Goal: Information Seeking & Learning: Check status

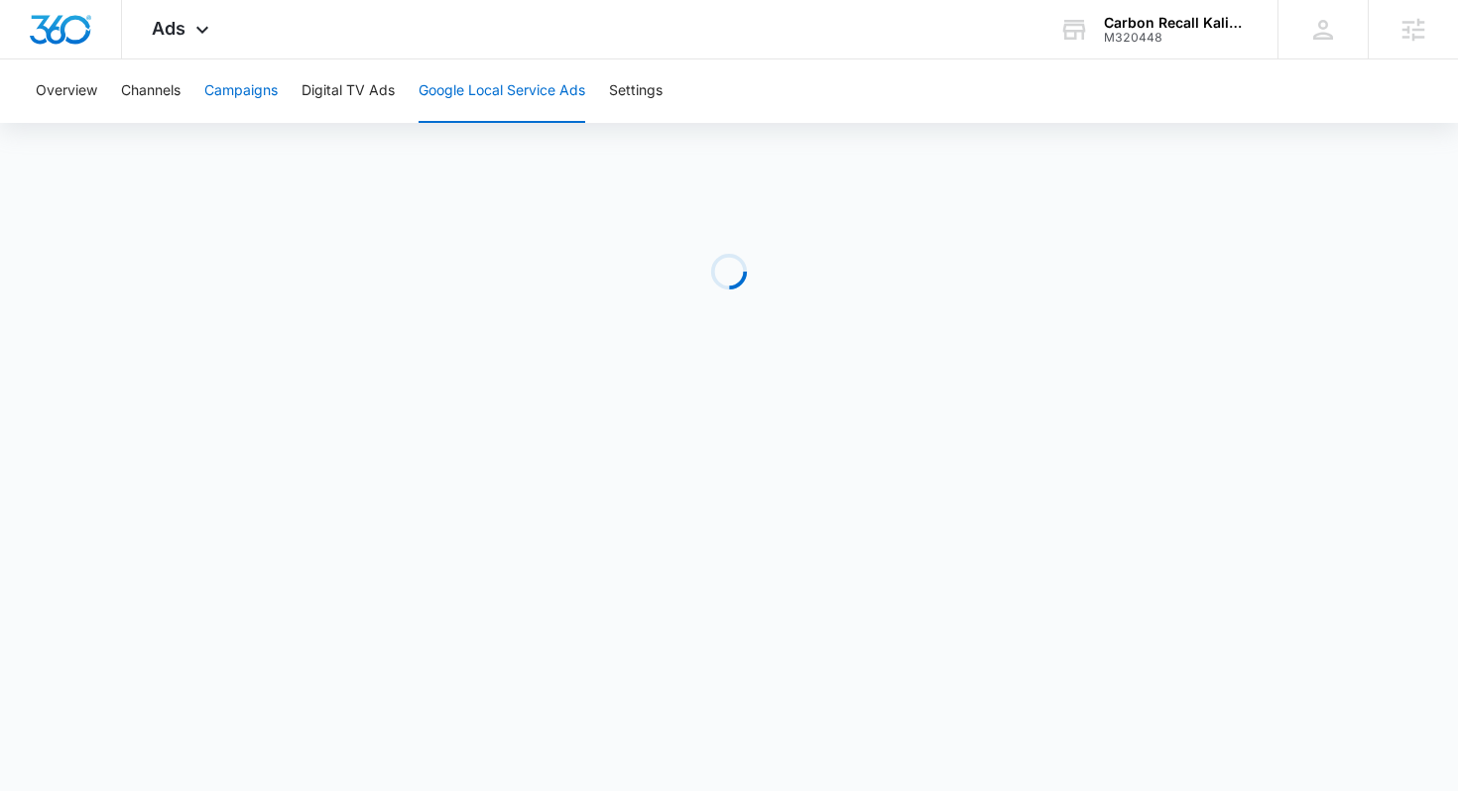
click at [251, 93] on button "Campaigns" at bounding box center [240, 91] width 73 height 63
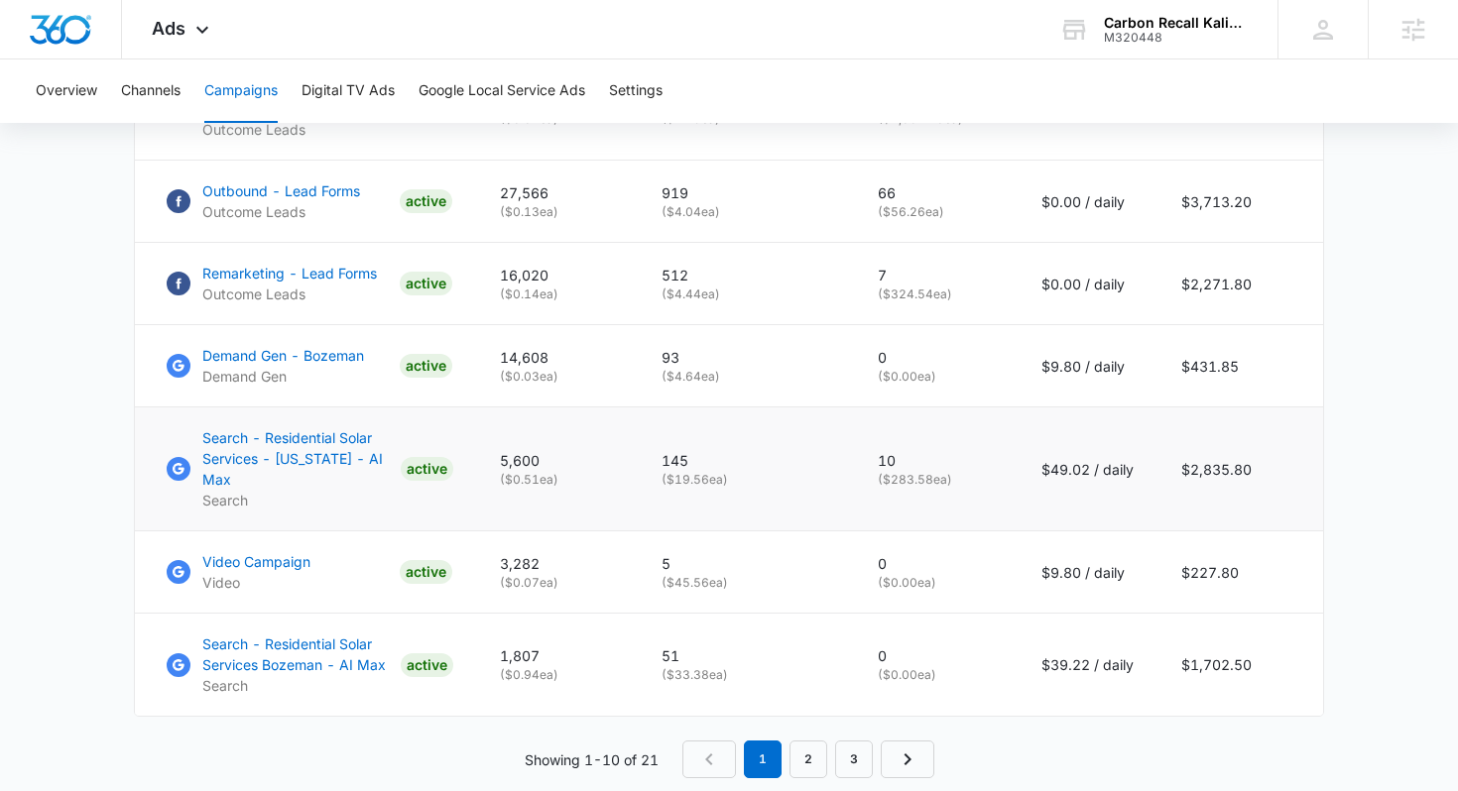
scroll to position [1332, 0]
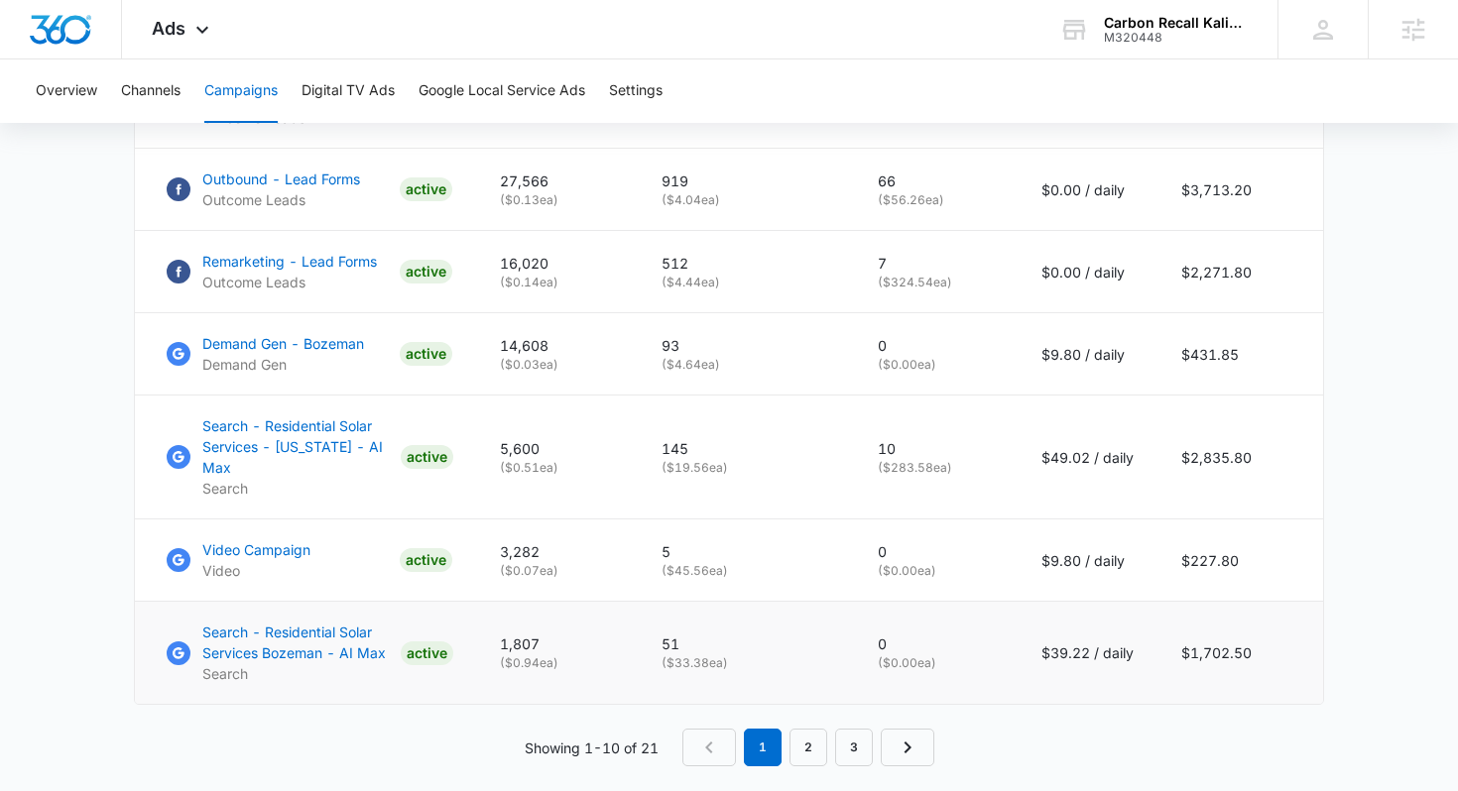
drag, startPoint x: 667, startPoint y: 621, endPoint x: 740, endPoint y: 622, distance: 72.4
click at [740, 655] on p "( $33.38 ea)" at bounding box center [746, 664] width 169 height 18
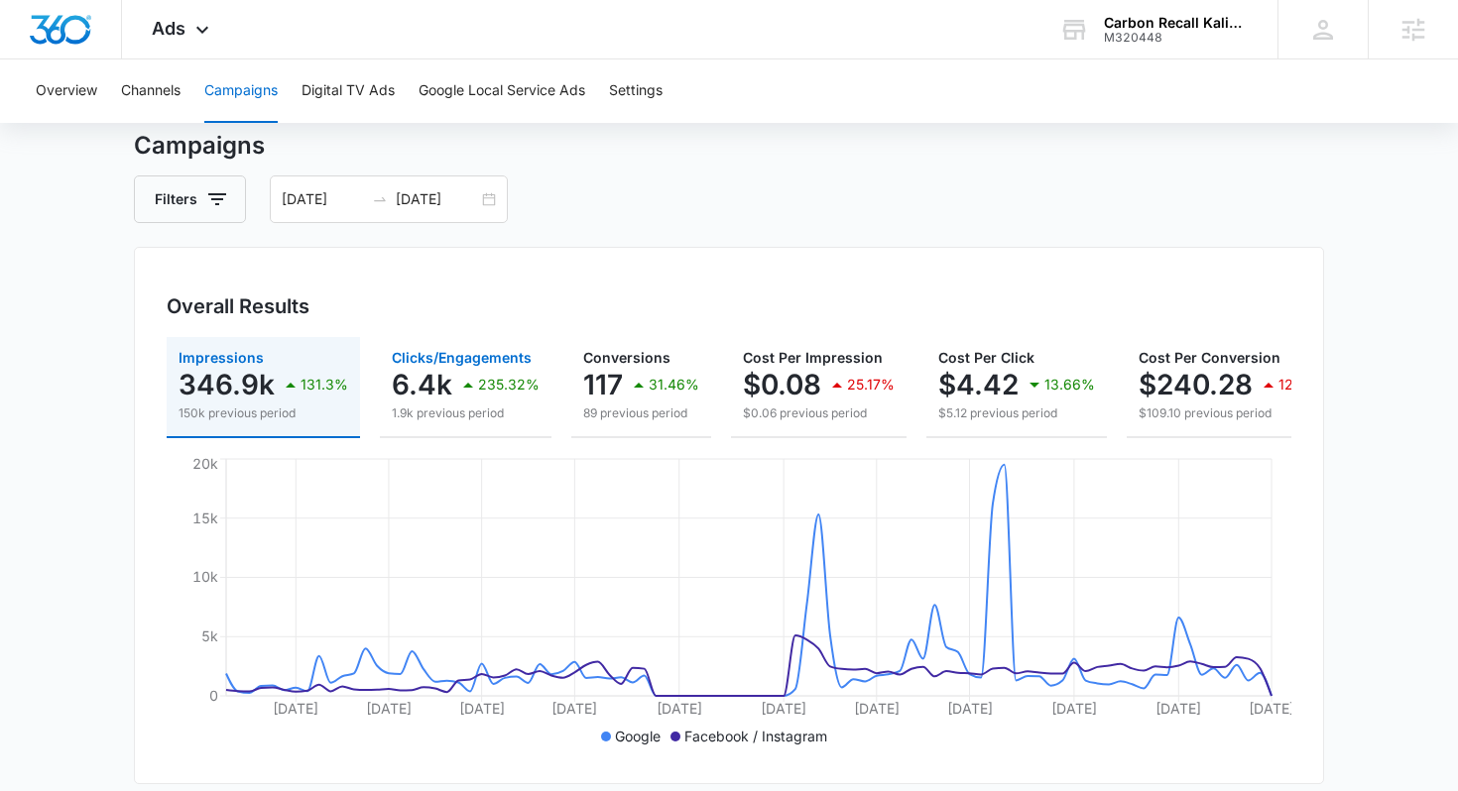
scroll to position [0, 0]
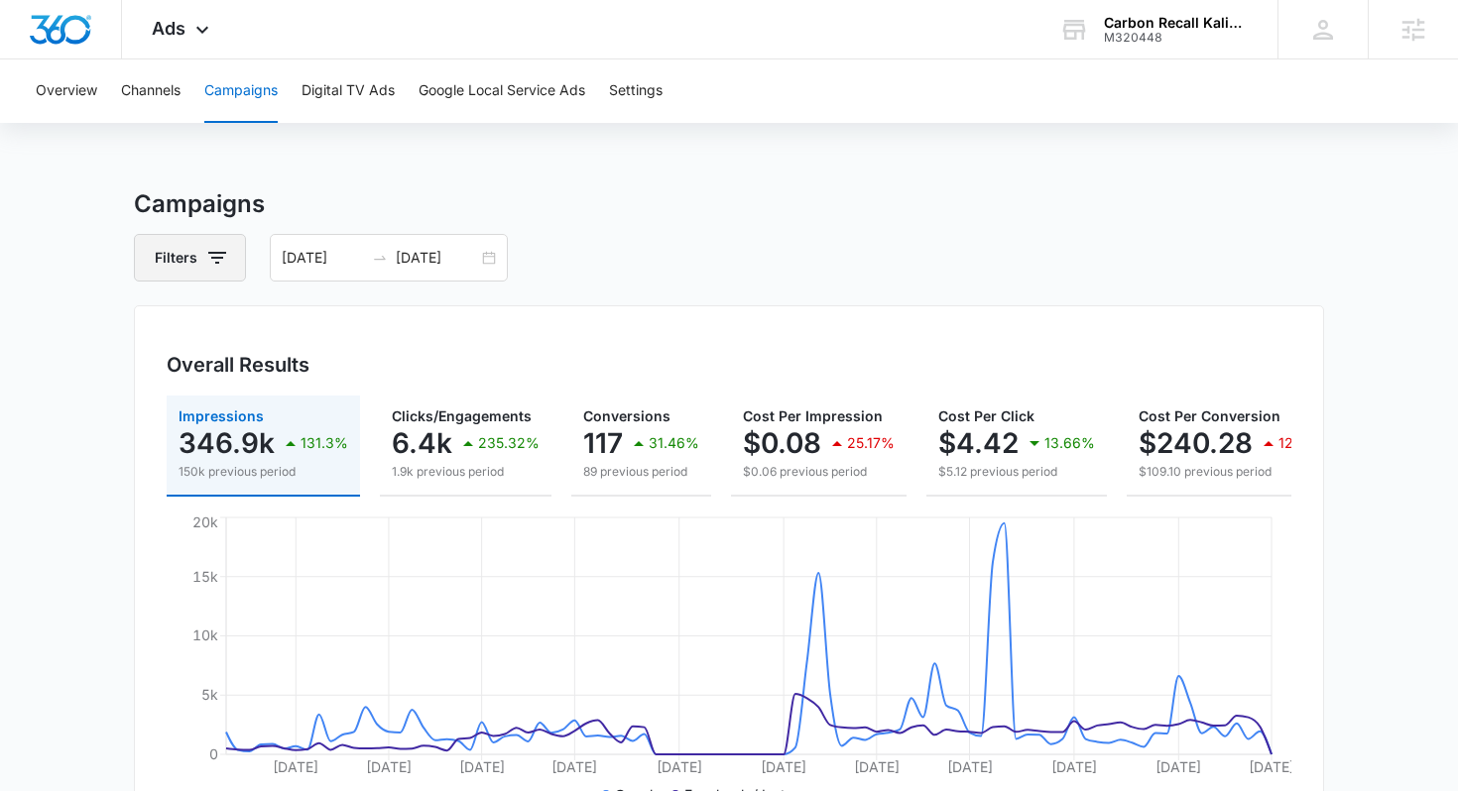
click at [222, 268] on icon "button" at bounding box center [217, 258] width 24 height 24
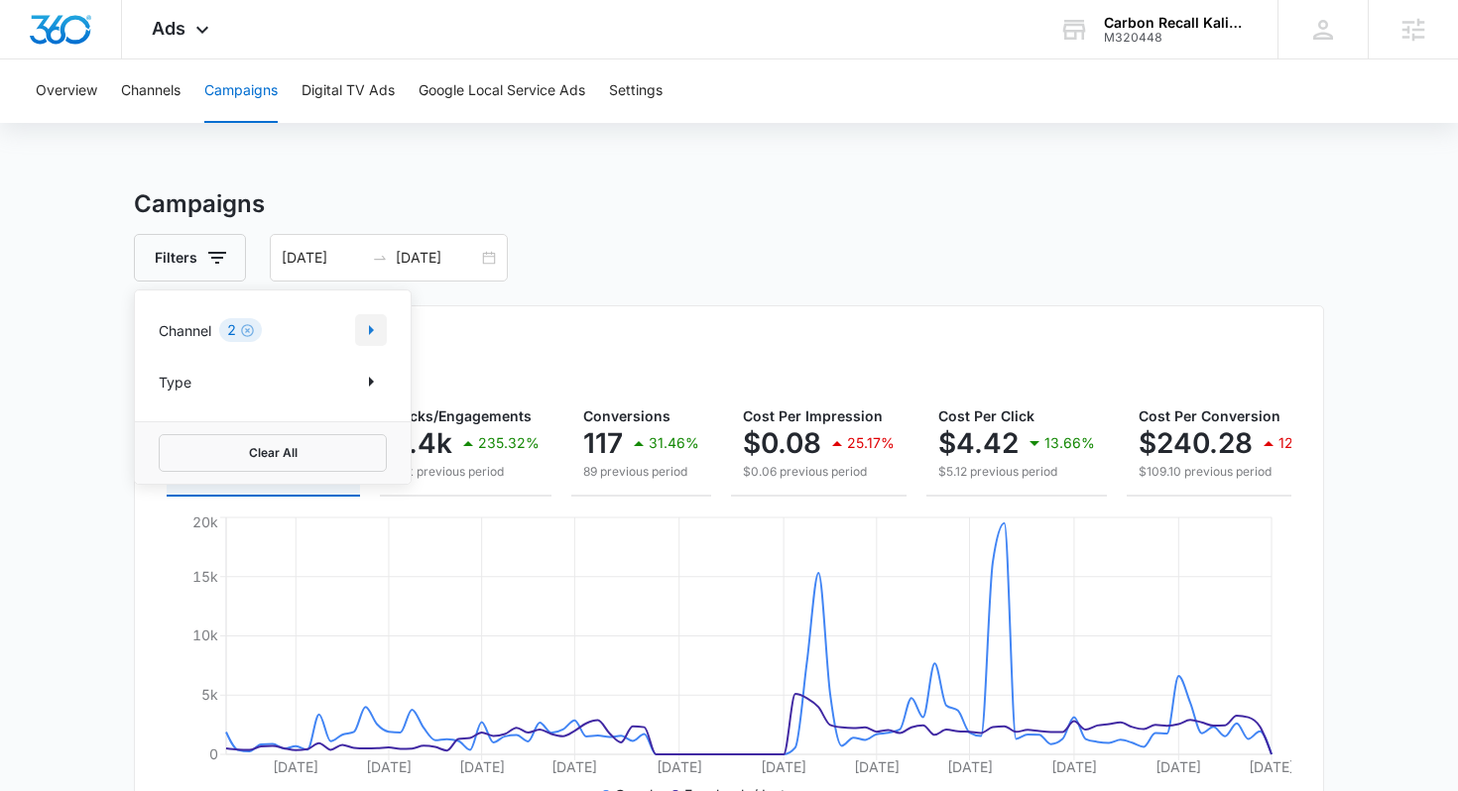
click at [366, 332] on icon "Show Channel filters" at bounding box center [371, 330] width 24 height 24
click at [170, 423] on icon at bounding box center [170, 430] width 18 height 18
click at [160, 428] on input "Facebook / Instagram" at bounding box center [159, 428] width 1 height 1
checkbox input "false"
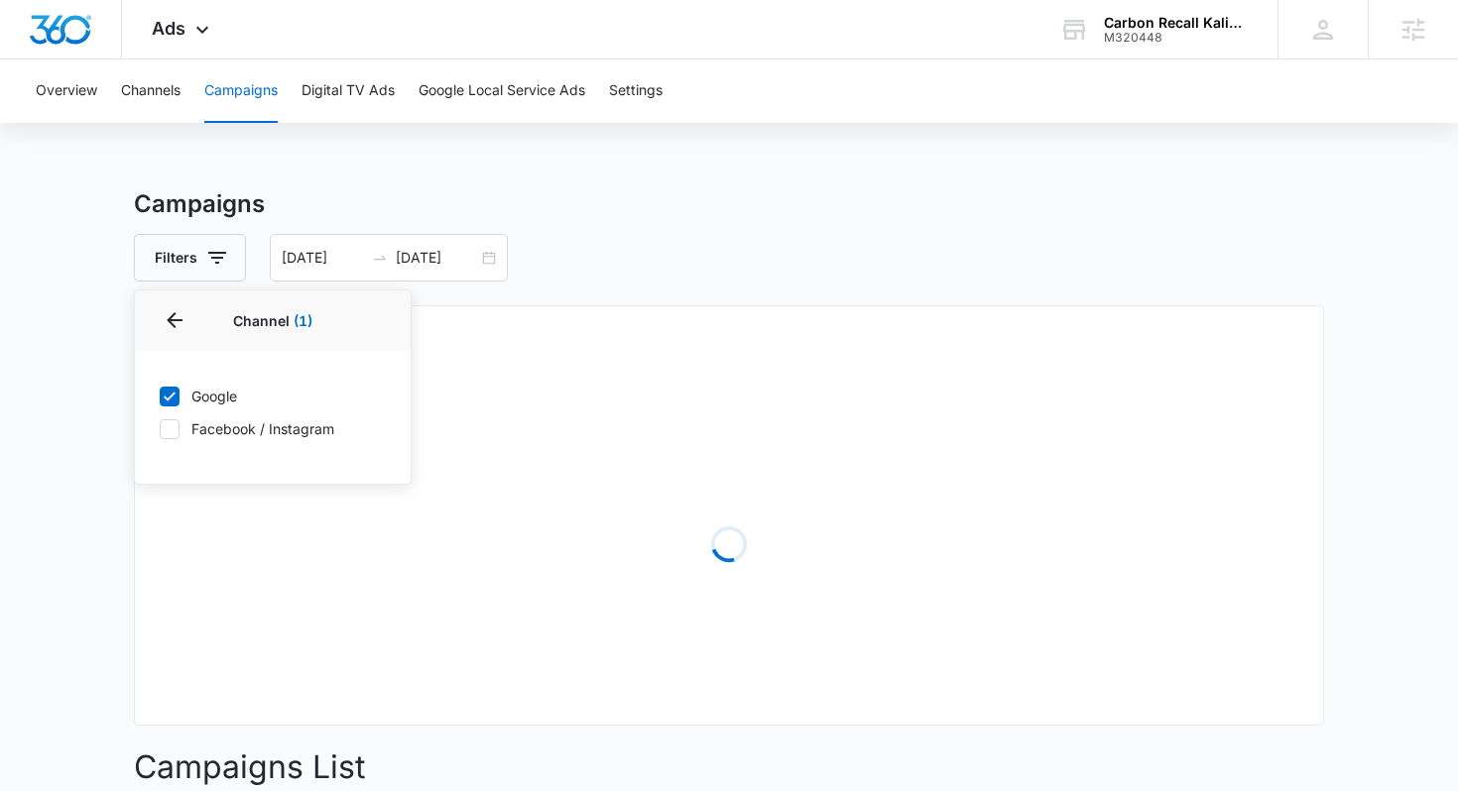
click at [94, 416] on main "Campaigns Filters Channel 1 Channel (1) Google Facebook / Instagram Type Clear …" at bounding box center [729, 702] width 1458 height 1033
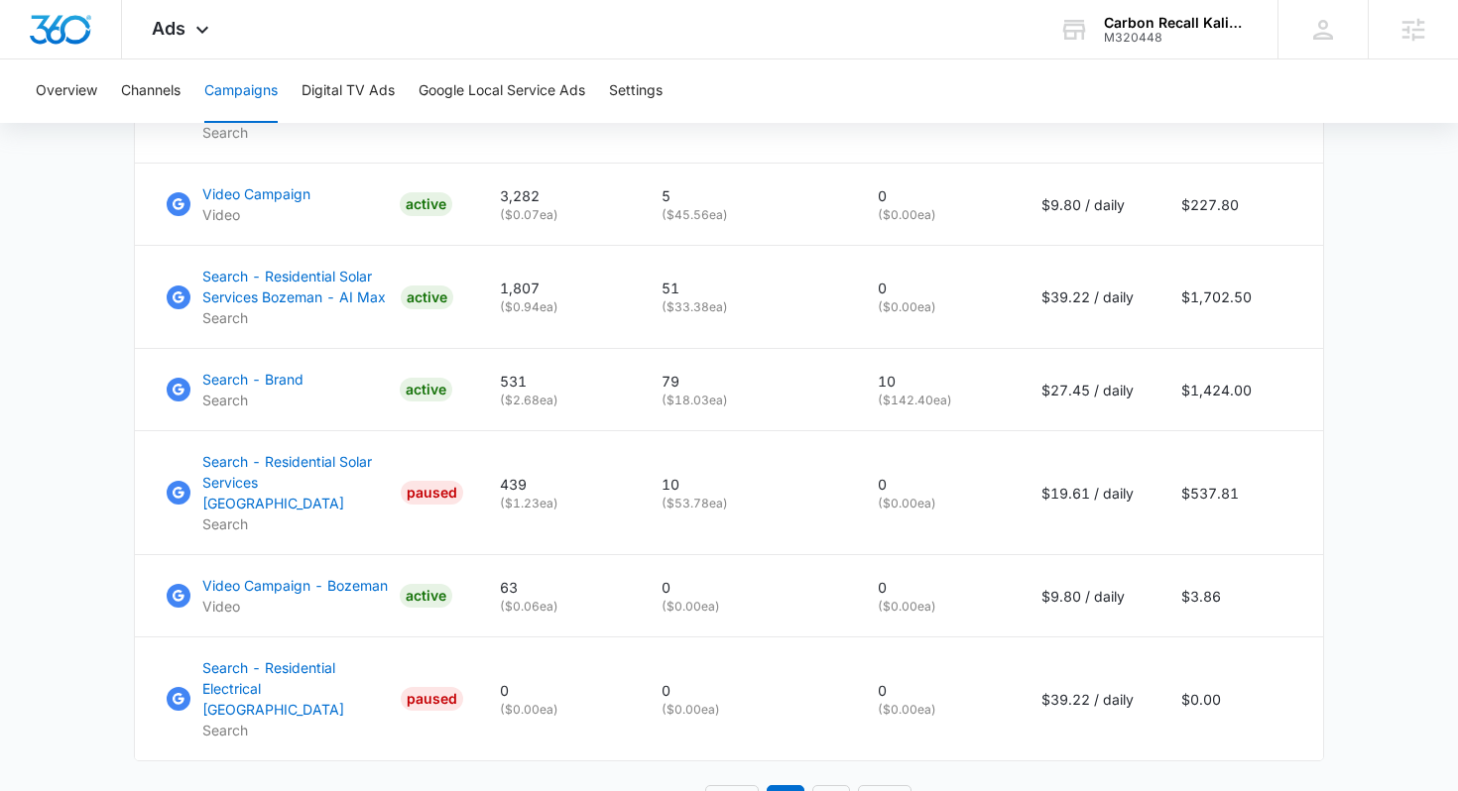
scroll to position [1340, 0]
click at [450, 112] on button "Google Local Service Ads" at bounding box center [502, 91] width 167 height 63
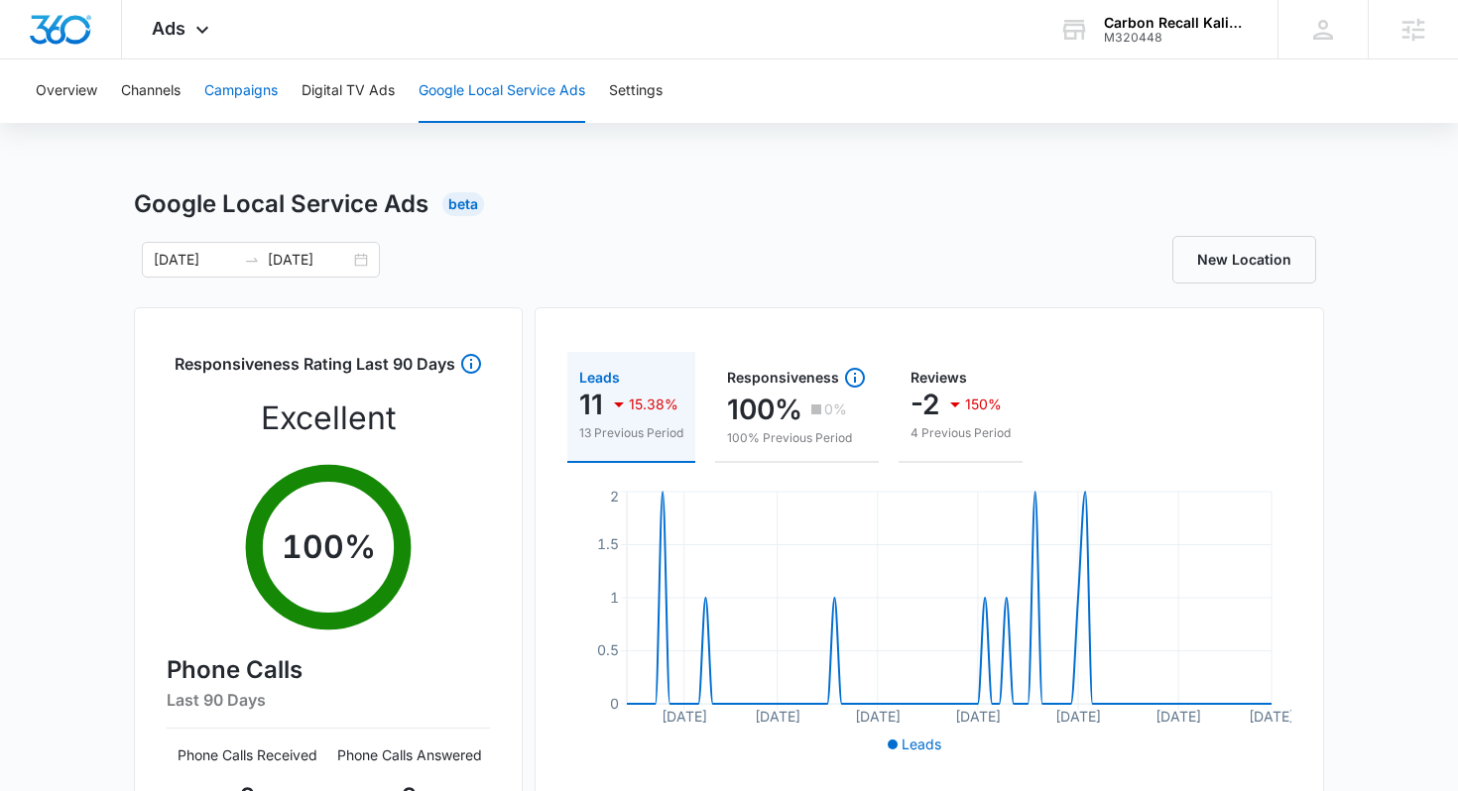
click at [230, 96] on button "Campaigns" at bounding box center [240, 91] width 73 height 63
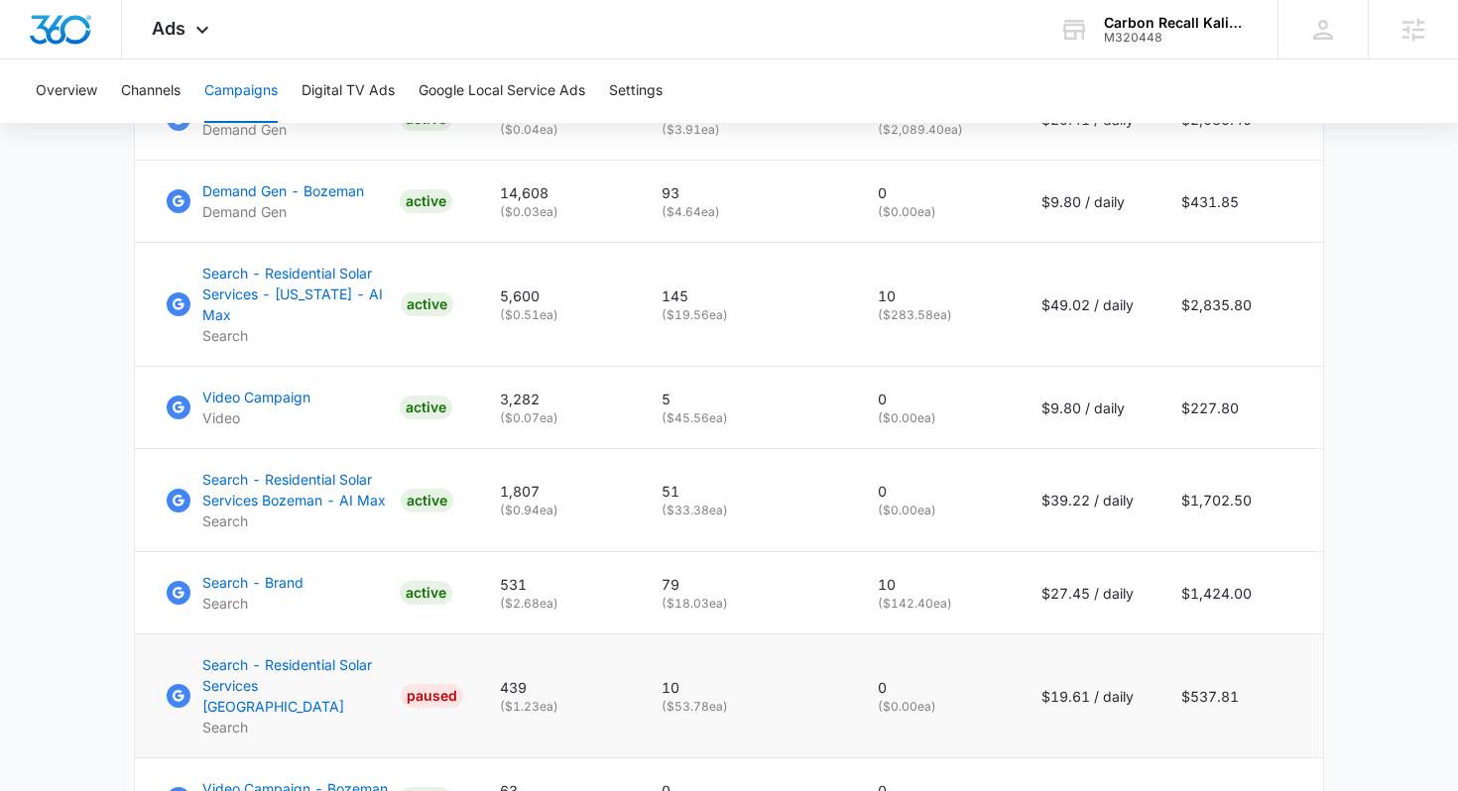
scroll to position [1348, 0]
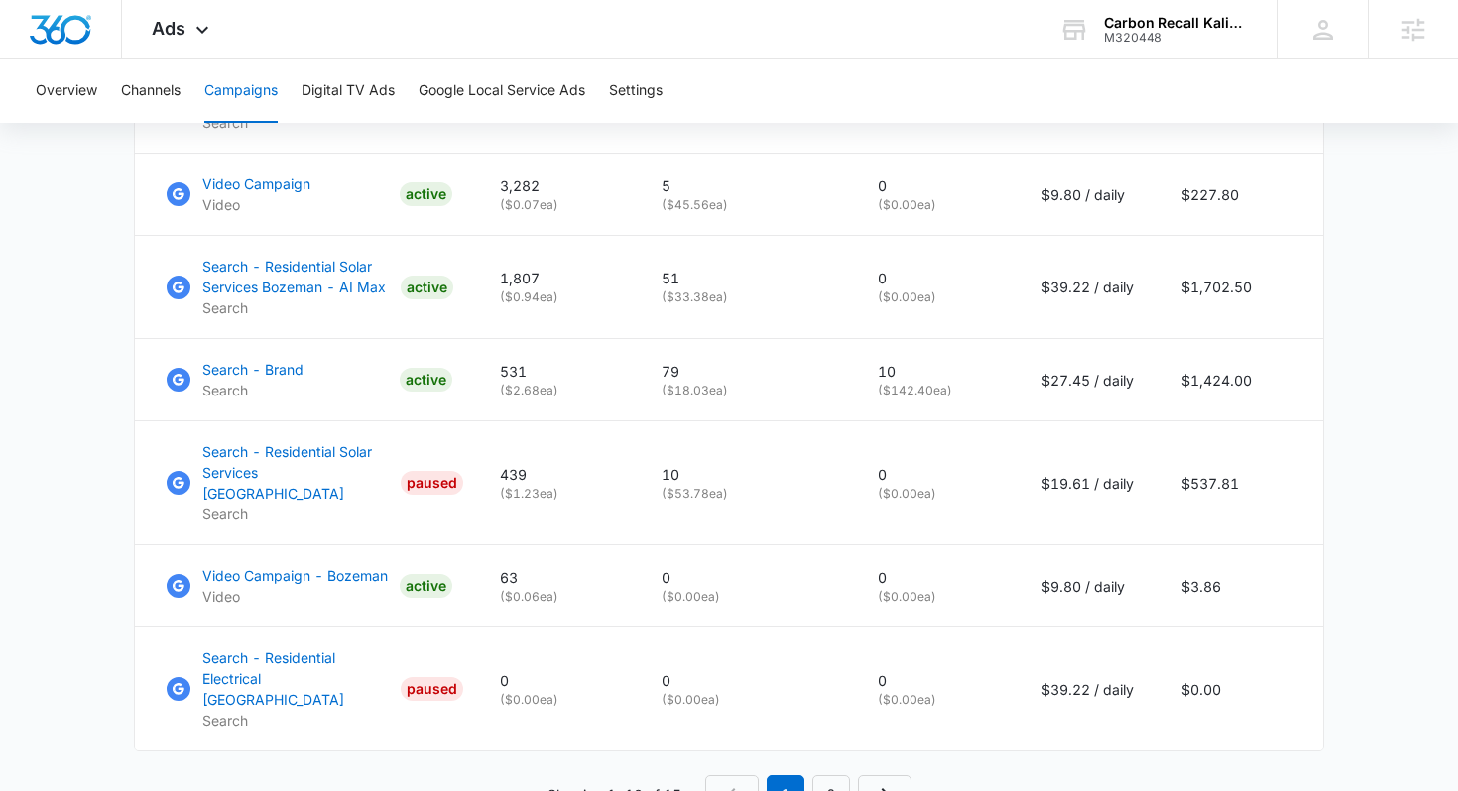
click at [831, 776] on link "2" at bounding box center [831, 795] width 38 height 38
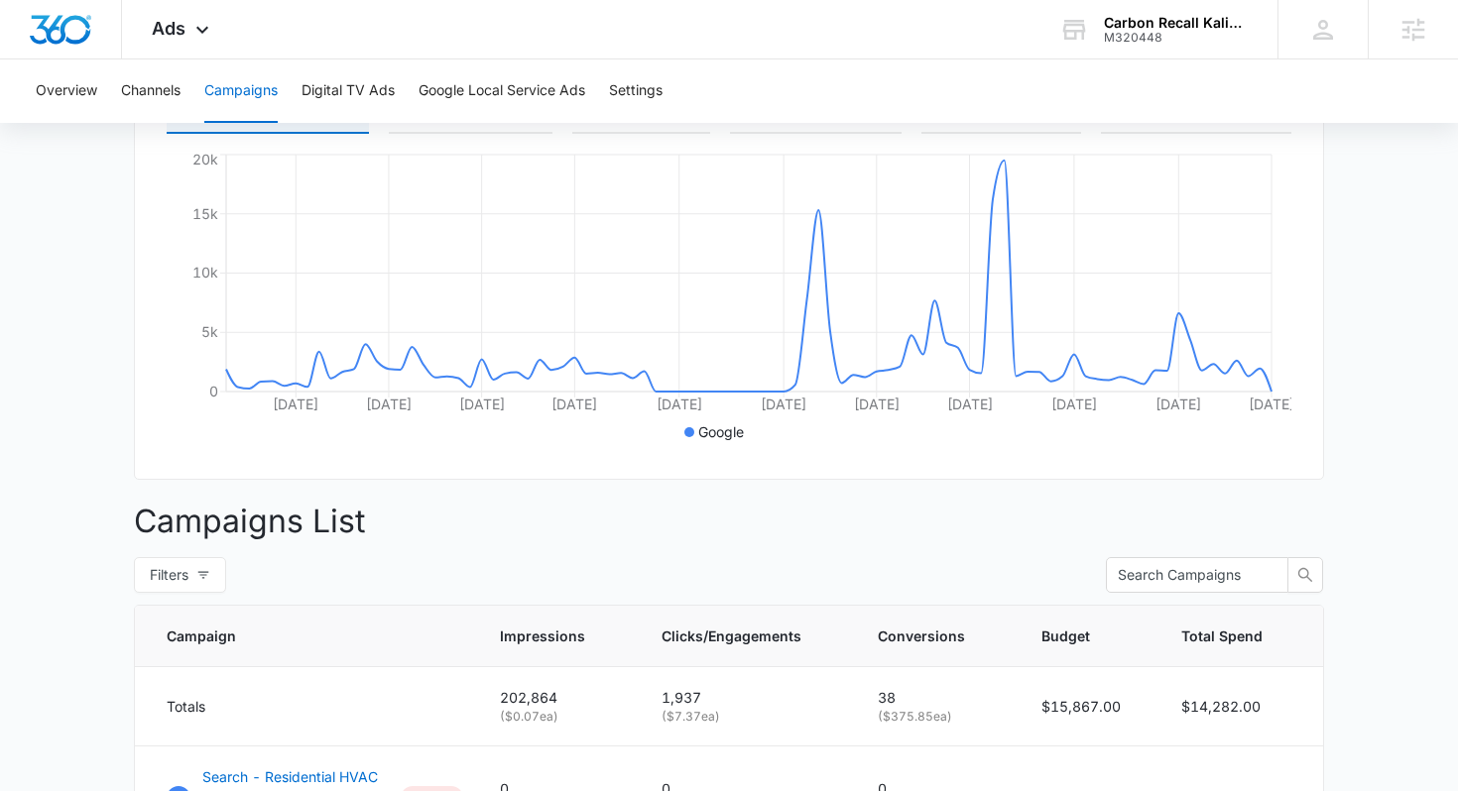
scroll to position [0, 0]
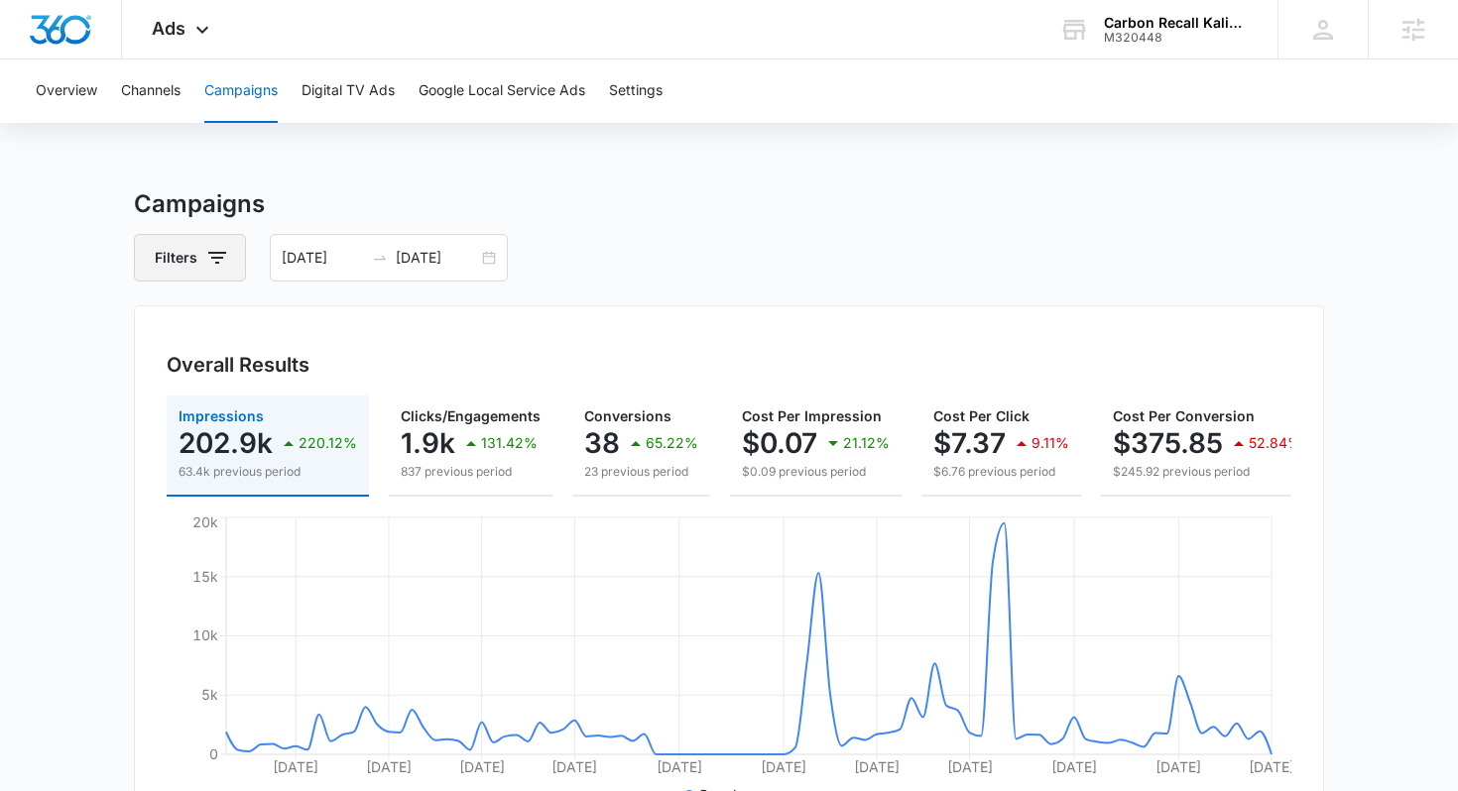
click at [195, 263] on button "Filters" at bounding box center [190, 258] width 112 height 48
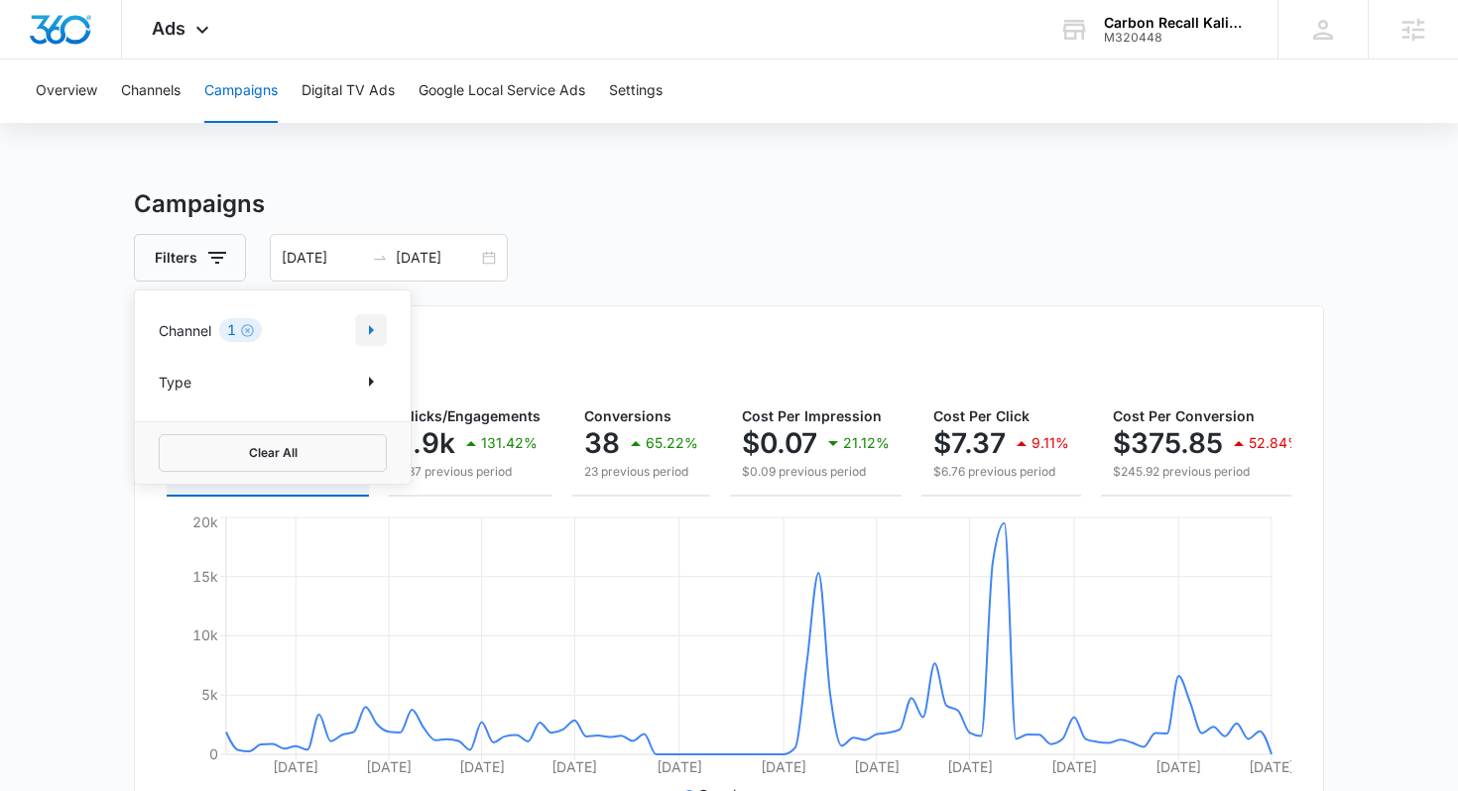
click at [363, 332] on icon "Show Channel filters" at bounding box center [371, 330] width 24 height 24
click at [179, 428] on div at bounding box center [170, 430] width 20 height 20
click at [160, 428] on input "Facebook / Instagram" at bounding box center [159, 428] width 1 height 1
checkbox input "true"
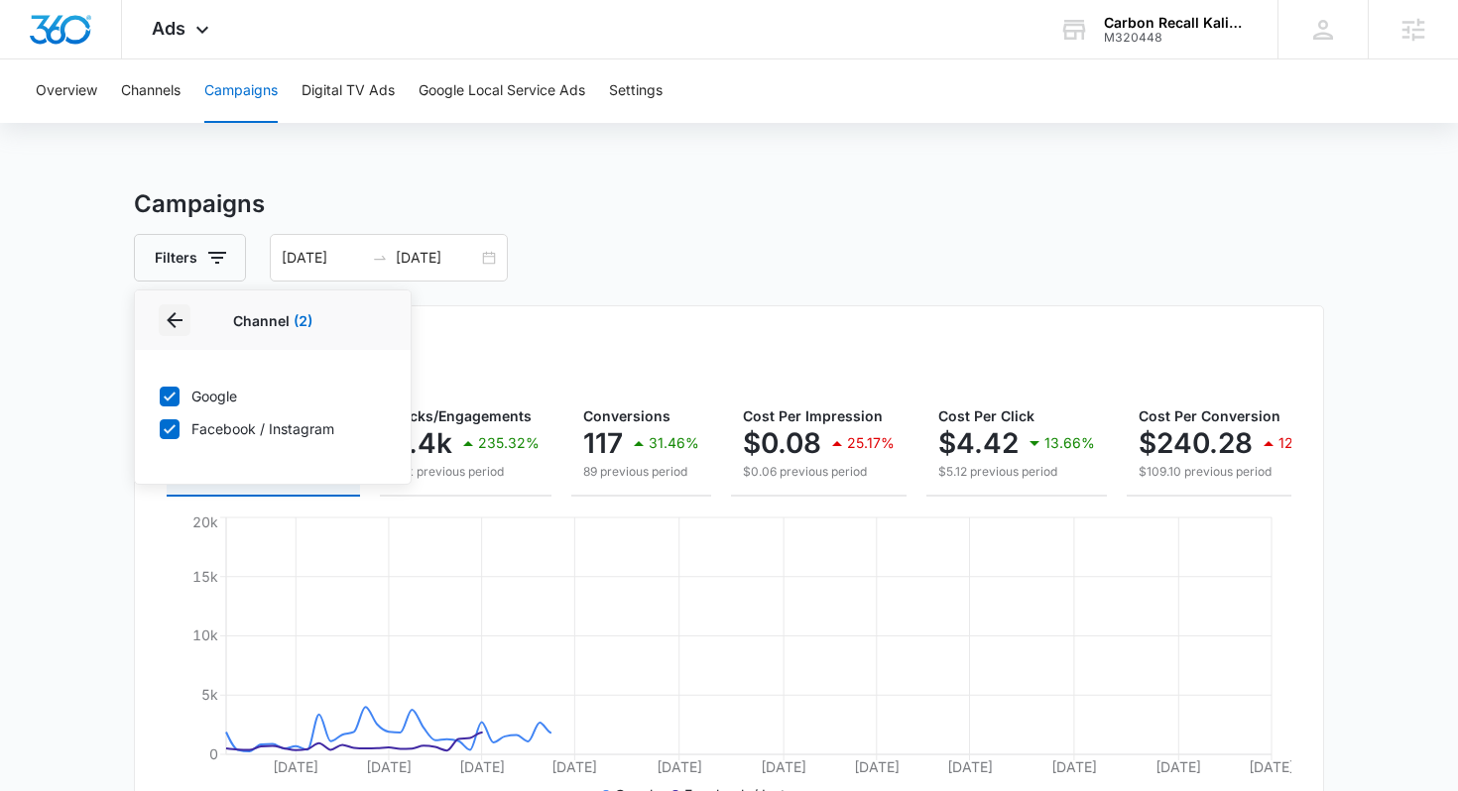
click at [170, 320] on icon "Back" at bounding box center [175, 320] width 16 height 16
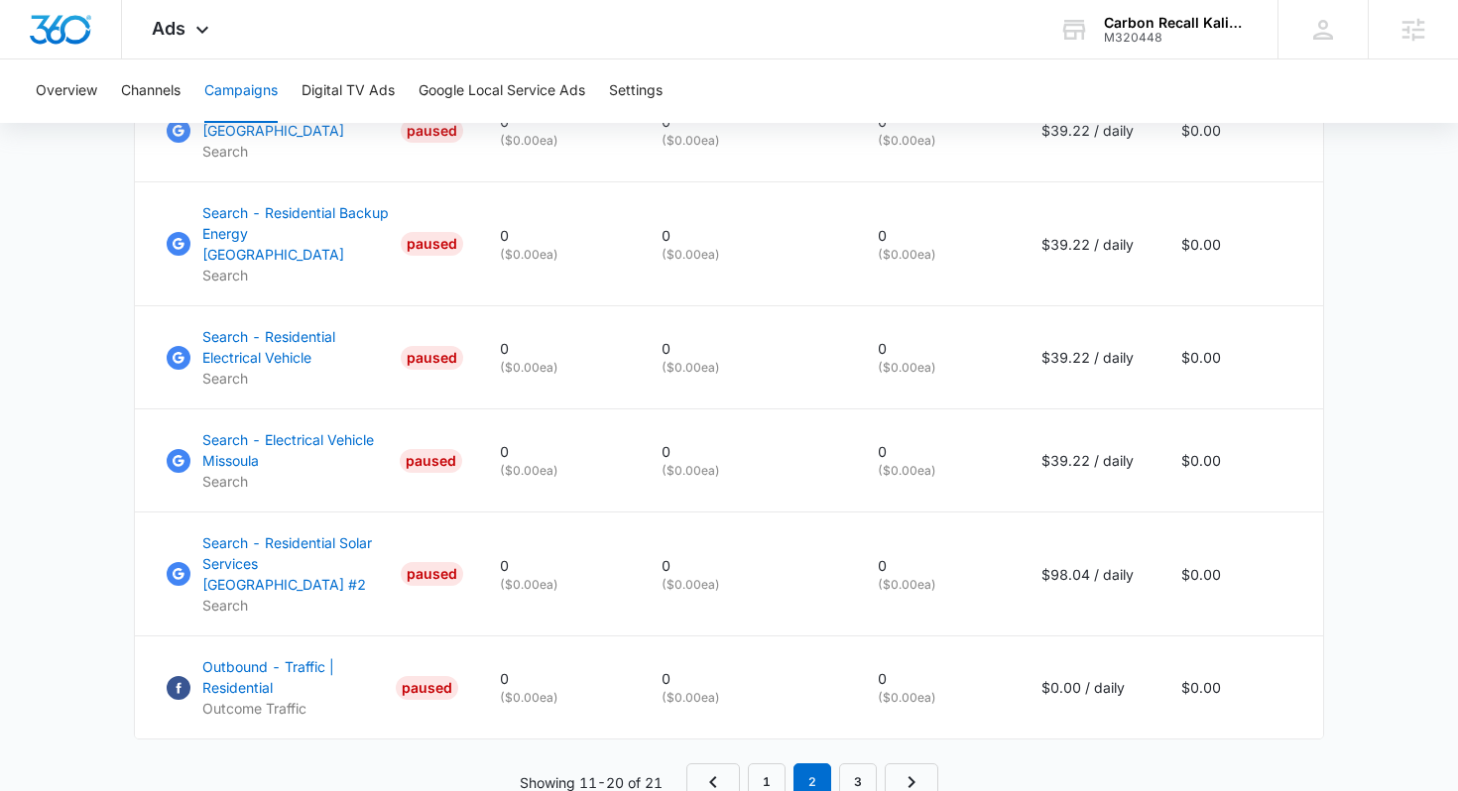
scroll to position [1465, 0]
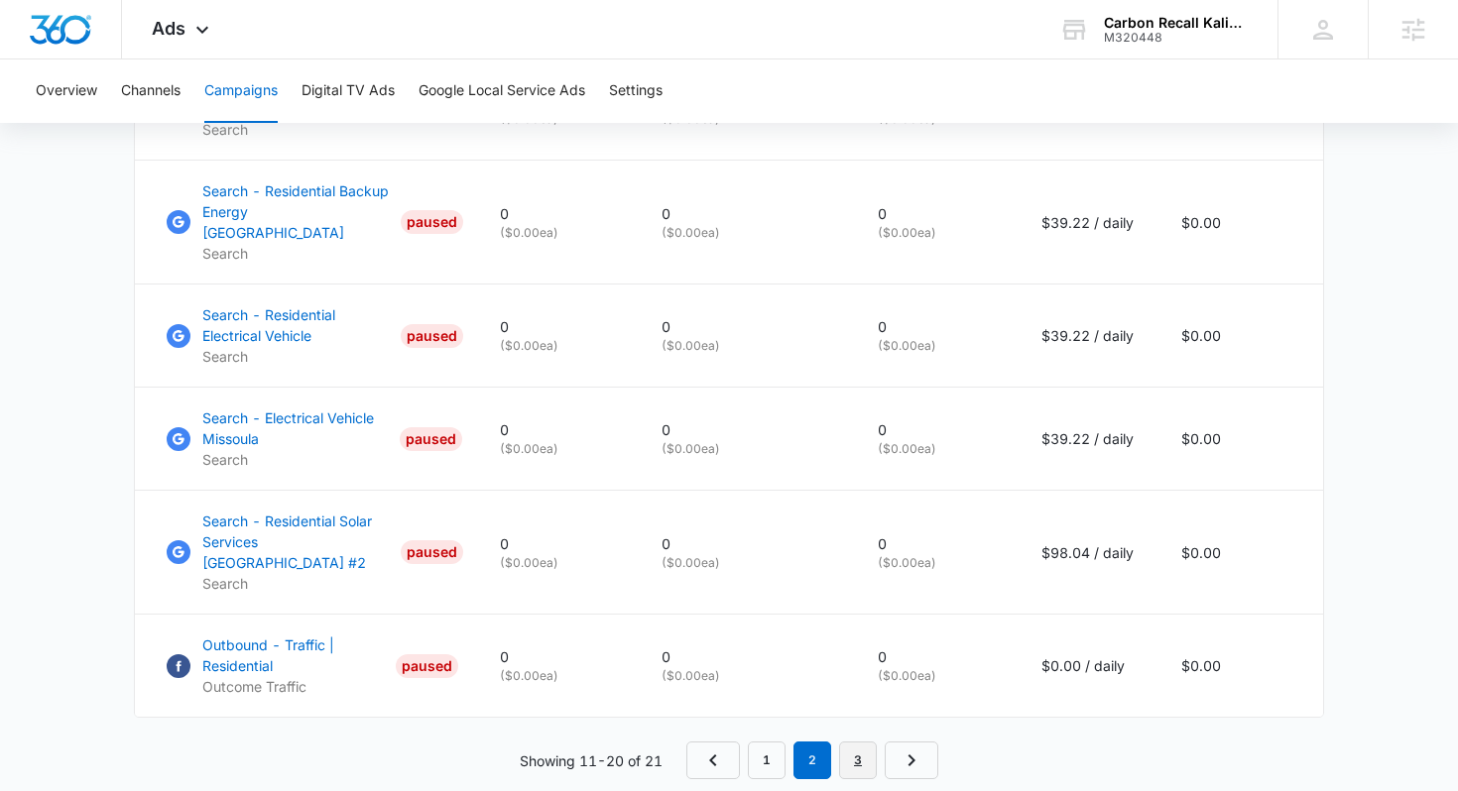
click at [856, 742] on link "3" at bounding box center [858, 761] width 38 height 38
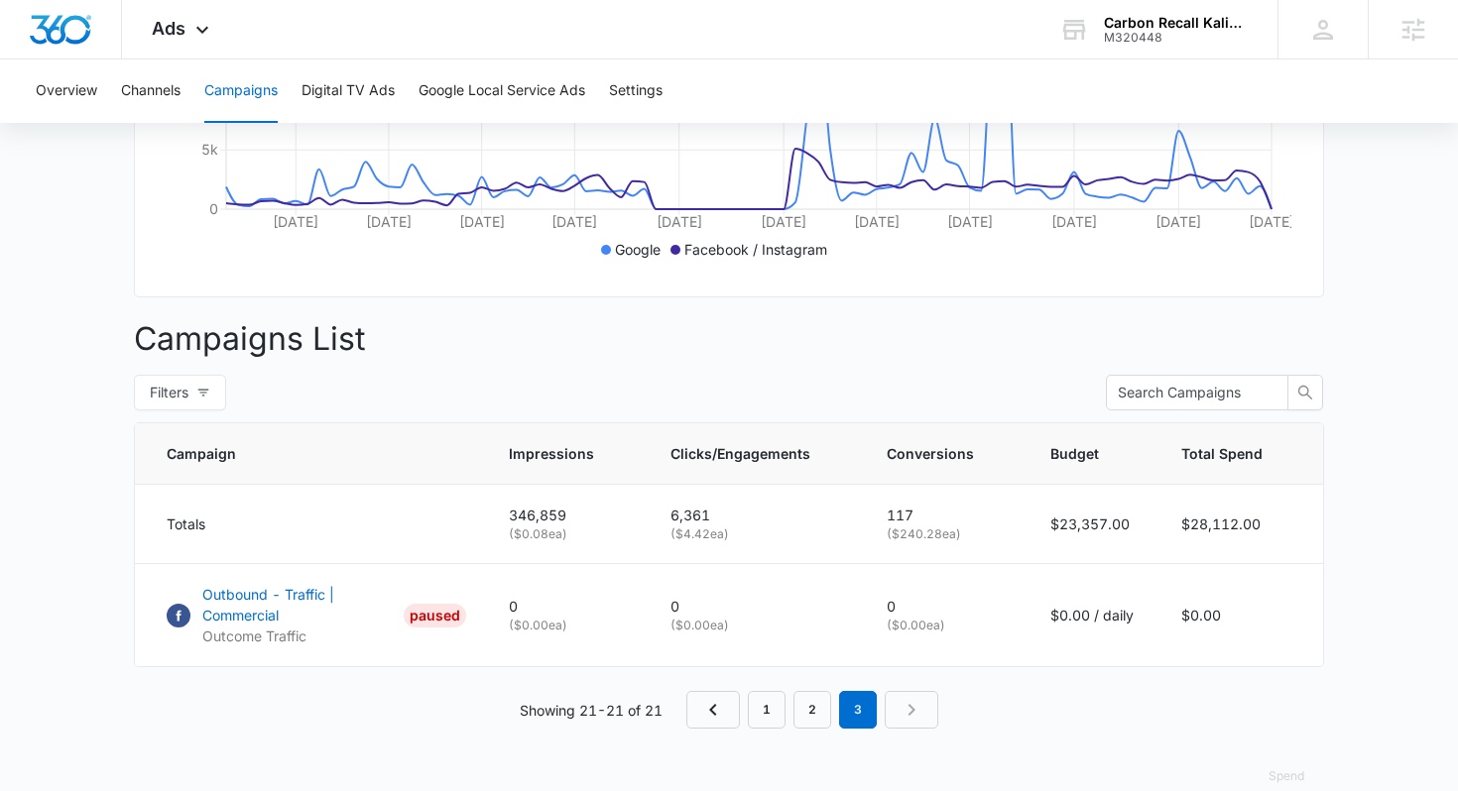
scroll to position [578, 0]
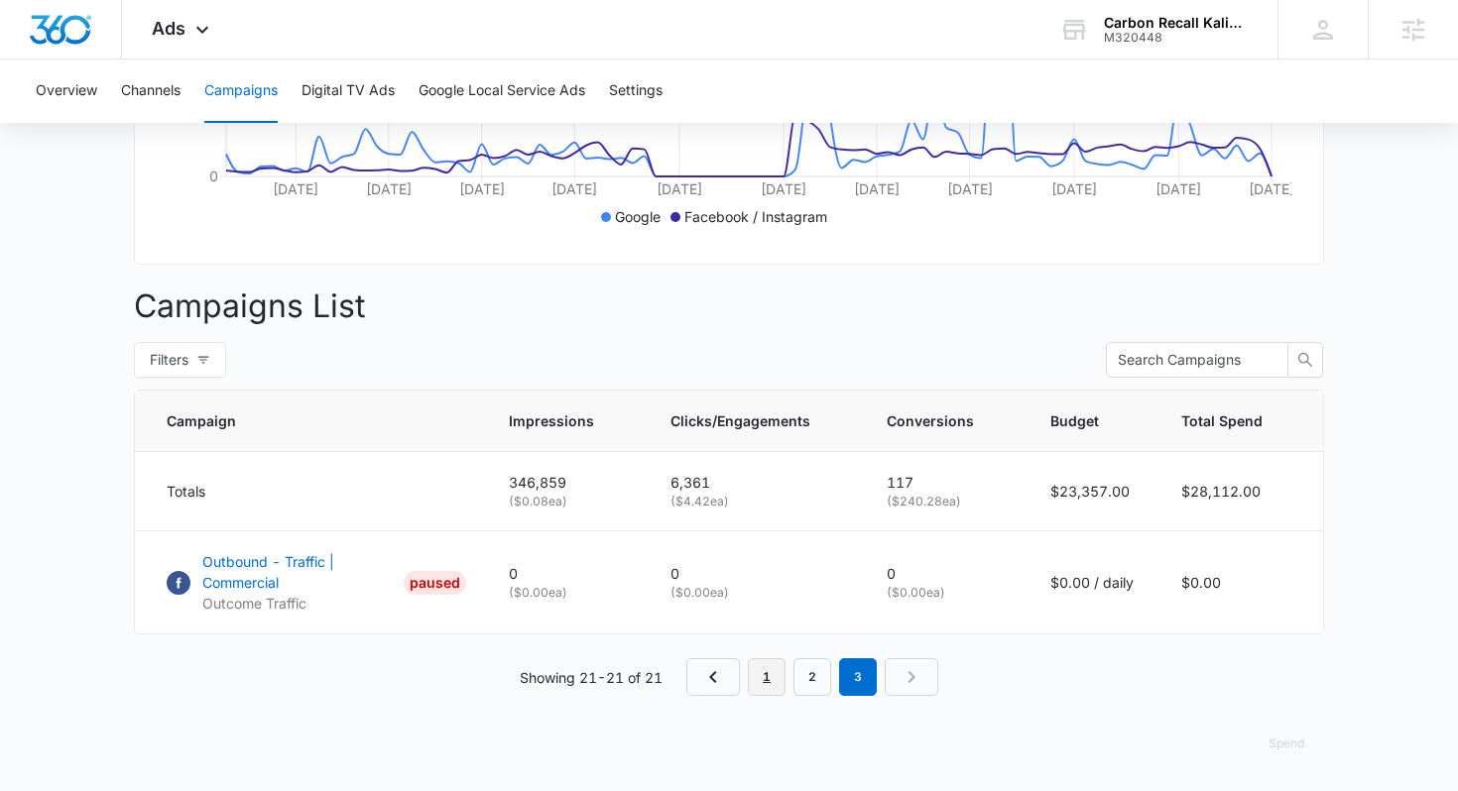
click at [770, 679] on link "1" at bounding box center [767, 678] width 38 height 38
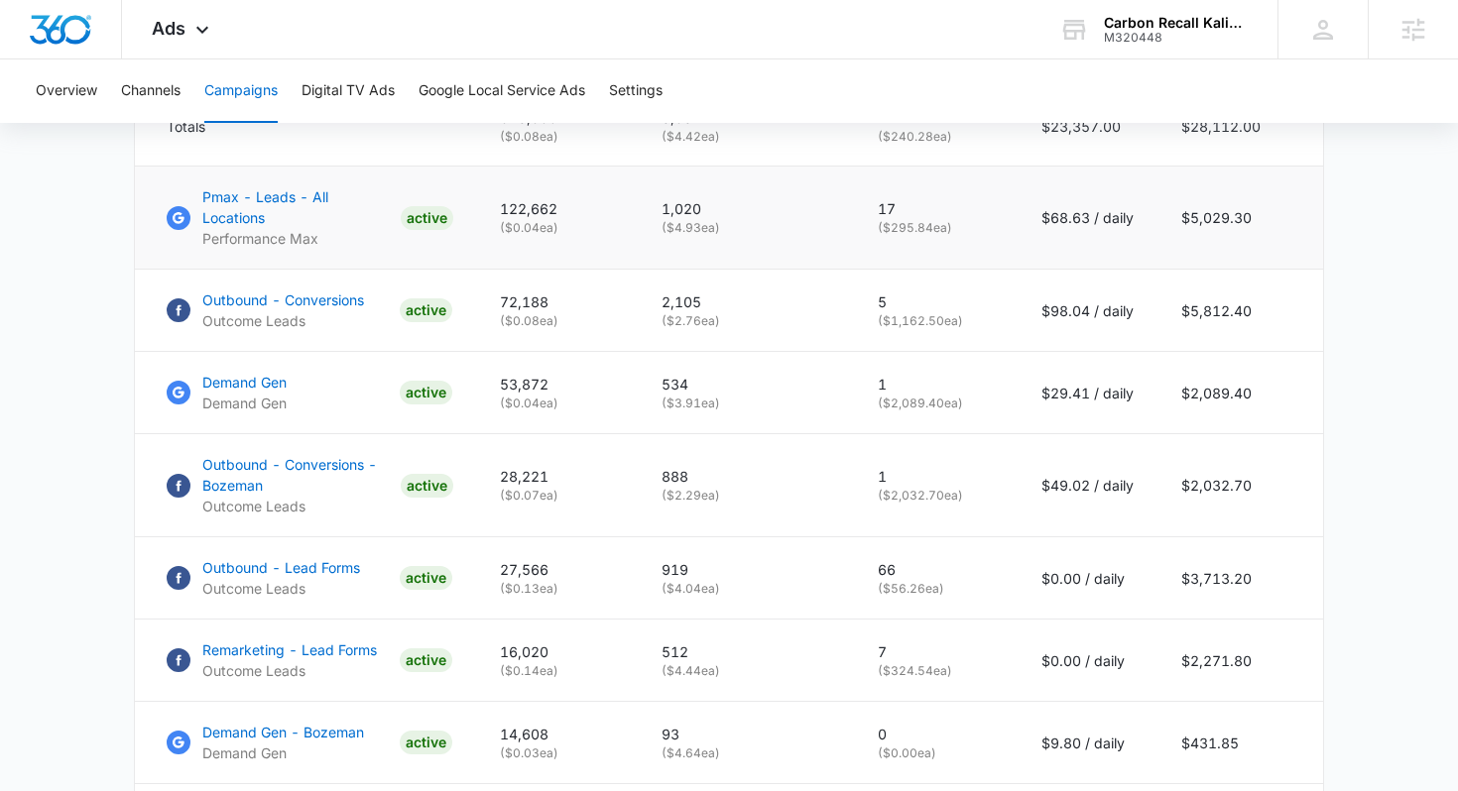
scroll to position [1015, 0]
